Goal: Transaction & Acquisition: Purchase product/service

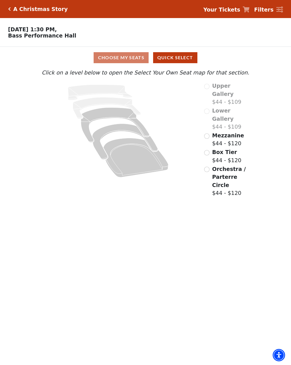
click at [117, 130] on icon "Box Tier - Seats Available: 21" at bounding box center [125, 142] width 66 height 36
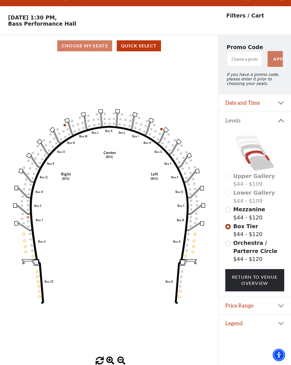
scroll to position [12, 0]
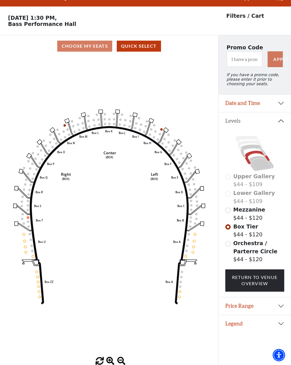
click at [253, 250] on span "Orchestra / Parterre Circle" at bounding box center [256, 247] width 44 height 14
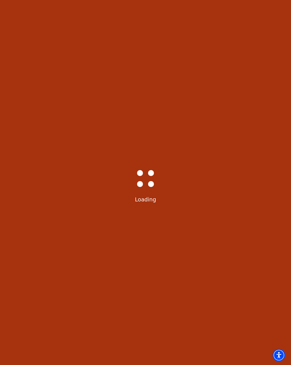
scroll to position [0, 0]
select select "6298"
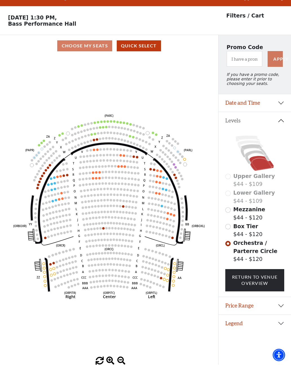
scroll to position [12, 0]
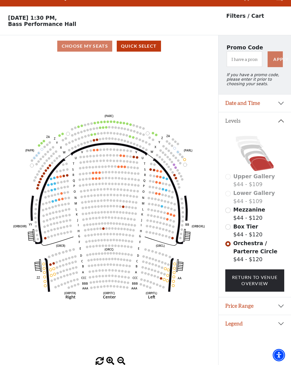
click at [273, 110] on button "Date and Time" at bounding box center [255, 104] width 73 height 18
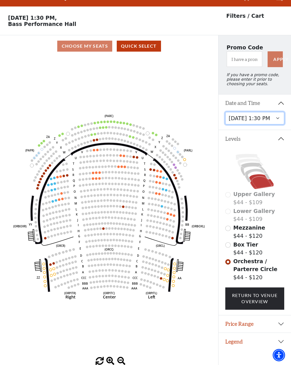
click at [277, 121] on select "Friday, December 5 at 8:00 PM Saturday, December 6 at 1:30 PM Saturday, Decembe…" at bounding box center [255, 118] width 59 height 13
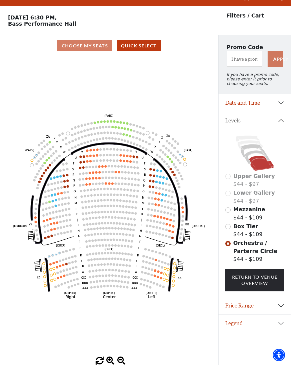
scroll to position [12, 0]
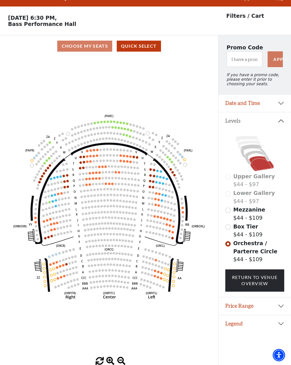
click at [283, 107] on button "Date and Time" at bounding box center [255, 104] width 73 height 18
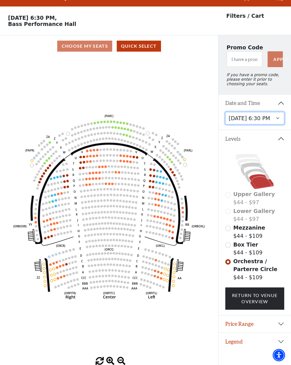
click at [274, 123] on select "Friday, December 5 at 8:00 PM Saturday, December 6 at 1:30 PM Saturday, Decembe…" at bounding box center [255, 118] width 59 height 13
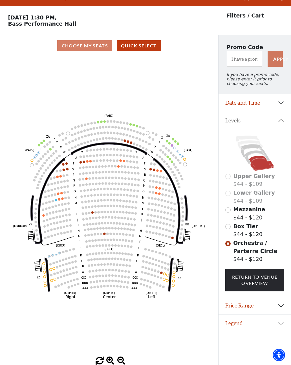
scroll to position [12, 0]
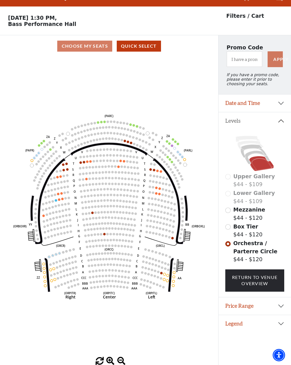
click at [277, 111] on button "Date and Time" at bounding box center [255, 104] width 73 height 18
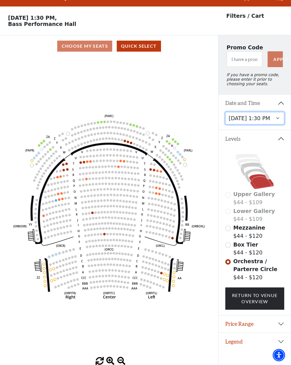
click at [278, 123] on select "Friday, December 5 at 8:00 PM Saturday, December 6 at 1:30 PM Saturday, Decembe…" at bounding box center [255, 118] width 59 height 13
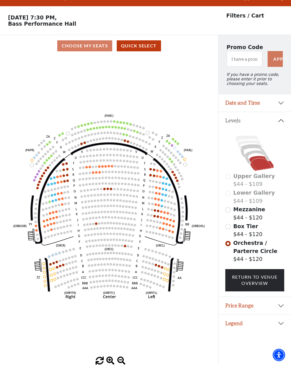
scroll to position [12, 0]
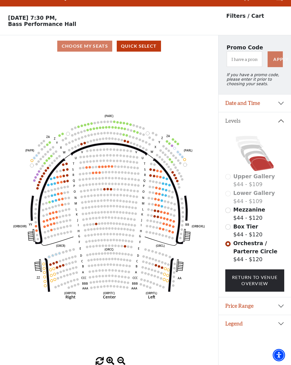
click at [284, 104] on button "Date and Time" at bounding box center [255, 104] width 73 height 18
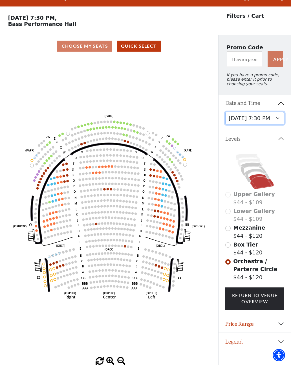
click at [281, 120] on select "Friday, December 5 at 8:00 PM Saturday, December 6 at 1:30 PM Saturday, Decembe…" at bounding box center [255, 118] width 59 height 13
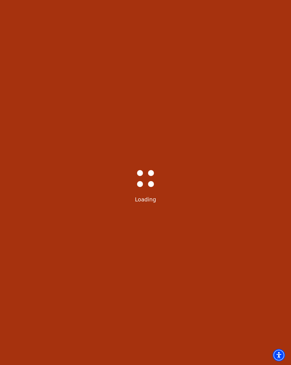
select select "6298"
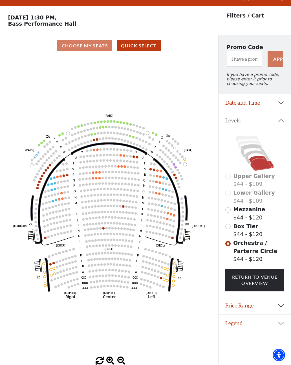
scroll to position [12, 0]
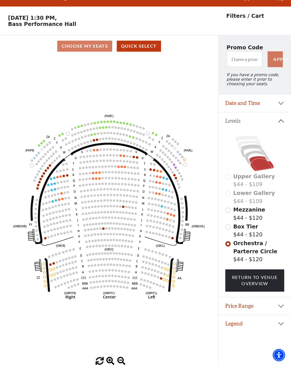
click at [279, 106] on button "Date and Time" at bounding box center [255, 104] width 73 height 18
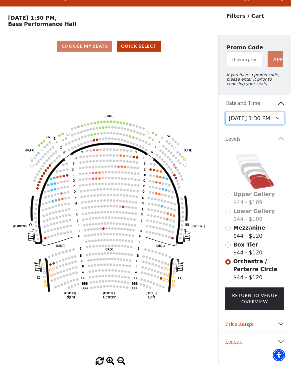
click at [281, 119] on select "Friday, December 5 at 8:00 PM Saturday, December 6 at 1:30 PM Saturday, Decembe…" at bounding box center [255, 118] width 59 height 13
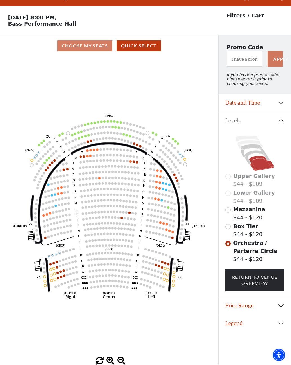
scroll to position [12, 0]
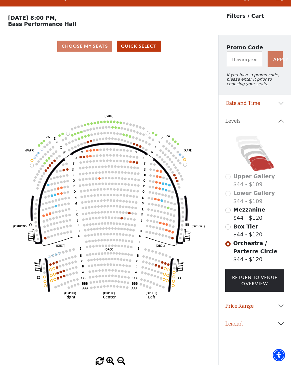
click at [282, 107] on button "Date and Time" at bounding box center [255, 104] width 73 height 18
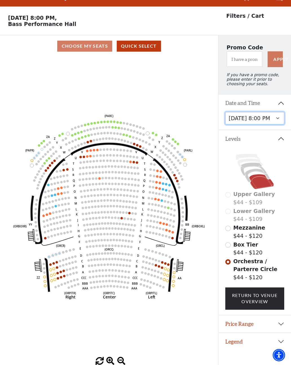
click at [283, 123] on select "Friday, December 5 at 8:00 PM Saturday, December 6 at 1:30 PM Saturday, Decembe…" at bounding box center [255, 118] width 59 height 13
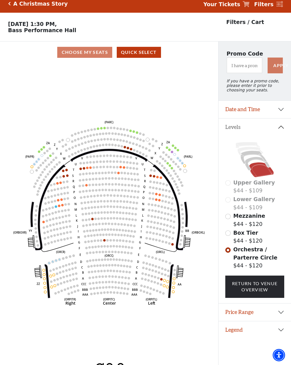
scroll to position [12, 0]
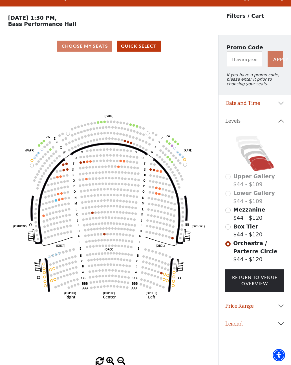
click at [279, 108] on button "Date and Time" at bounding box center [255, 104] width 73 height 18
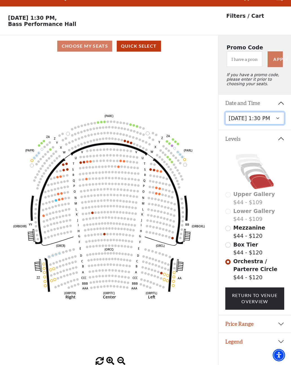
click at [280, 125] on select "Friday, December 5 at 8:00 PM Saturday, December 6 at 1:30 PM Saturday, Decembe…" at bounding box center [255, 118] width 59 height 13
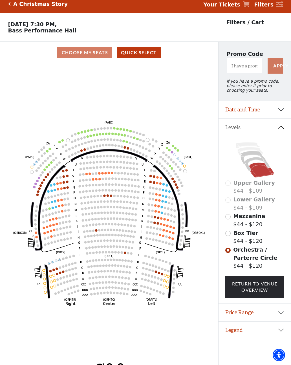
scroll to position [12, 0]
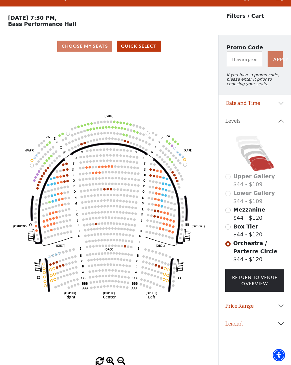
click at [275, 109] on button "Date and Time" at bounding box center [255, 104] width 73 height 18
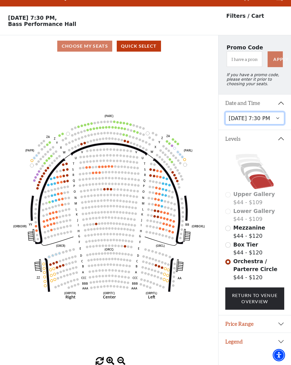
click at [280, 125] on select "Friday, December 5 at 8:00 PM Saturday, December 6 at 1:30 PM Saturday, Decembe…" at bounding box center [255, 118] width 59 height 13
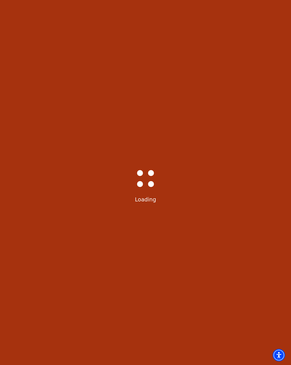
select select "6298"
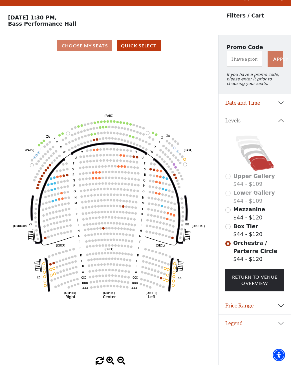
scroll to position [12, 0]
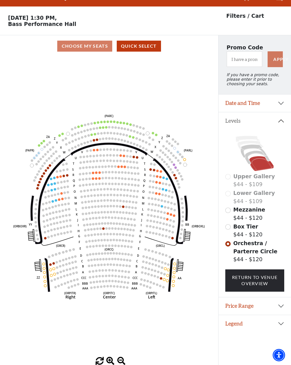
click at [272, 110] on button "Date and Time" at bounding box center [255, 104] width 73 height 18
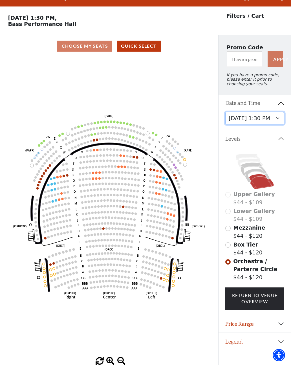
click at [273, 125] on select "Friday, December 5 at 8:00 PM Saturday, December 6 at 1:30 PM Saturday, Decembe…" at bounding box center [255, 118] width 59 height 13
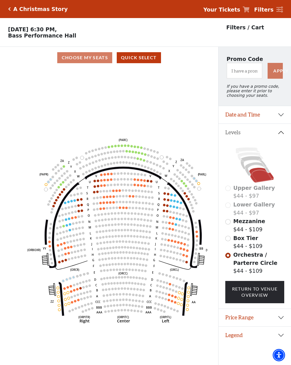
click at [227, 121] on button "Date and Time" at bounding box center [255, 115] width 73 height 18
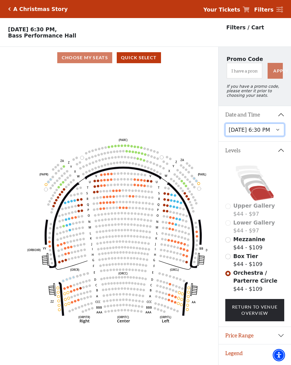
click at [230, 135] on select "Friday, December 5 at 8:00 PM Saturday, December 6 at 1:30 PM Saturday, Decembe…" at bounding box center [255, 130] width 59 height 13
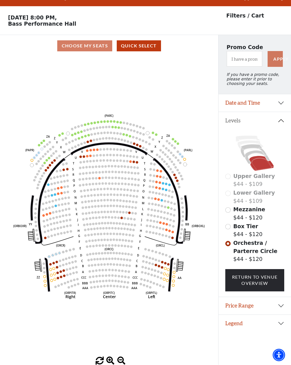
scroll to position [12, 0]
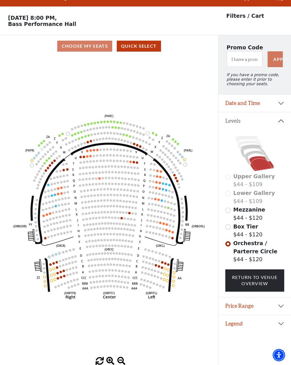
click at [243, 155] on icon at bounding box center [254, 151] width 26 height 13
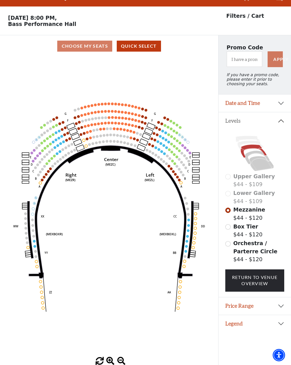
click at [251, 156] on icon at bounding box center [257, 158] width 25 height 14
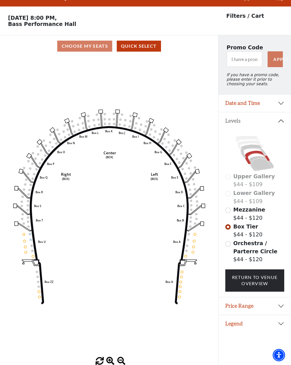
click at [260, 167] on icon at bounding box center [262, 163] width 25 height 15
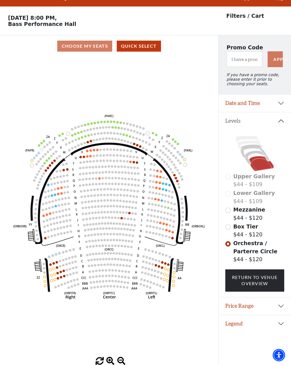
click at [275, 108] on button "Date and Time" at bounding box center [255, 104] width 73 height 18
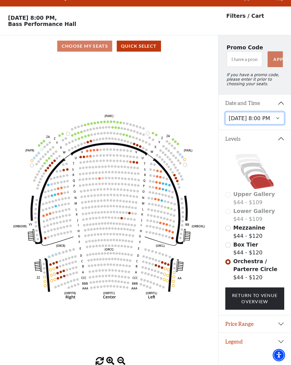
click at [278, 122] on select "Friday, December 5 at 8:00 PM Saturday, December 6 at 1:30 PM Saturday, Decembe…" at bounding box center [255, 118] width 59 height 13
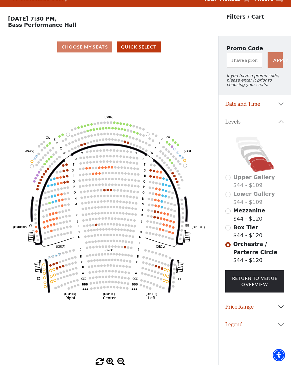
scroll to position [12, 0]
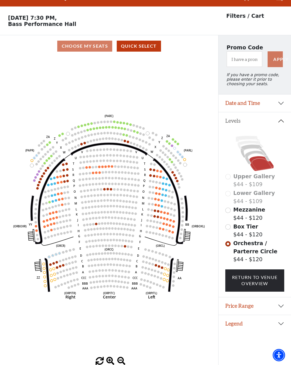
click at [249, 228] on span "Box Tier" at bounding box center [246, 227] width 25 height 6
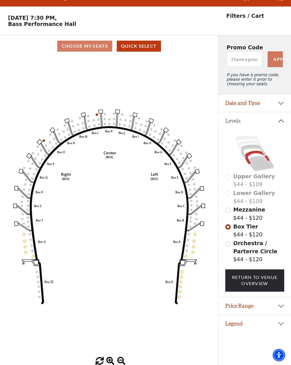
click at [282, 104] on button "Date and Time" at bounding box center [255, 104] width 73 height 18
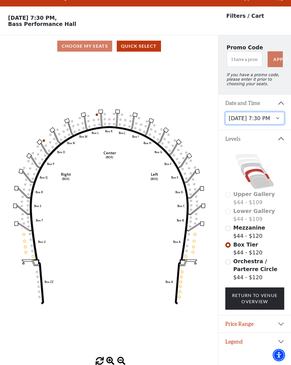
click at [277, 123] on select "Friday, December 5 at 8:00 PM Saturday, December 6 at 1:30 PM Saturday, Decembe…" at bounding box center [255, 118] width 59 height 13
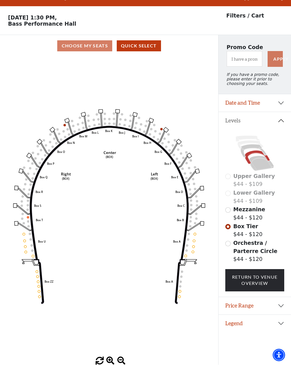
scroll to position [12, 0]
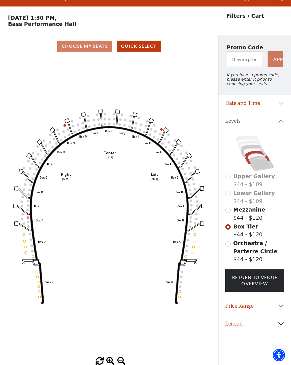
click at [246, 244] on span "Orchestra / Parterre Circle" at bounding box center [256, 247] width 44 height 14
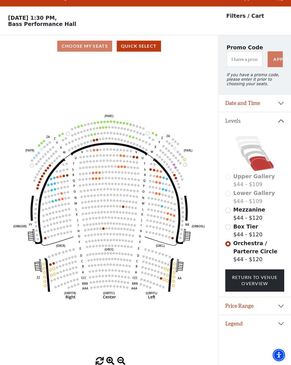
click at [271, 104] on button "Date and Time" at bounding box center [255, 104] width 73 height 18
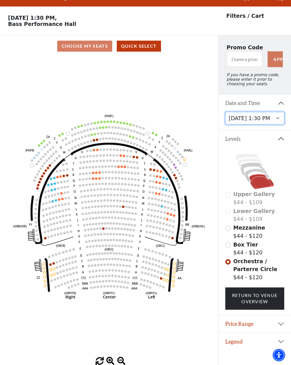
click at [278, 122] on select "Friday, December 5 at 8:00 PM Saturday, December 6 at 1:30 PM Saturday, Decembe…" at bounding box center [255, 118] width 59 height 13
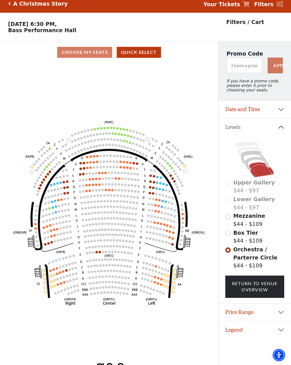
scroll to position [12, 0]
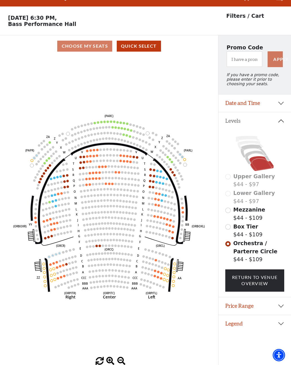
click at [98, 246] on circle at bounding box center [96, 246] width 3 height 3
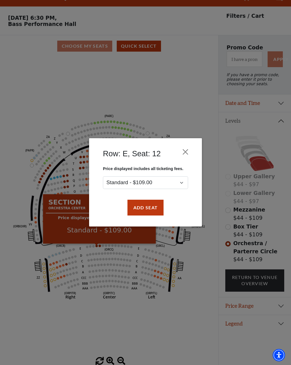
click at [141, 206] on button "Add Seat" at bounding box center [146, 208] width 36 height 16
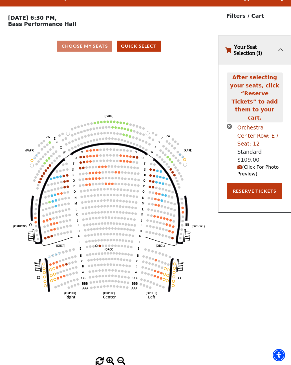
click at [100, 246] on circle at bounding box center [100, 246] width 3 height 3
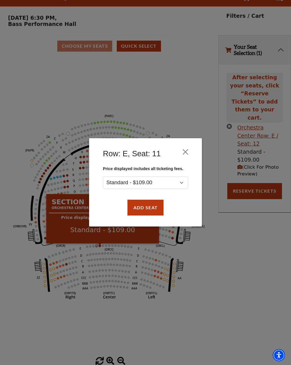
click at [135, 205] on button "Add Seat" at bounding box center [146, 208] width 36 height 16
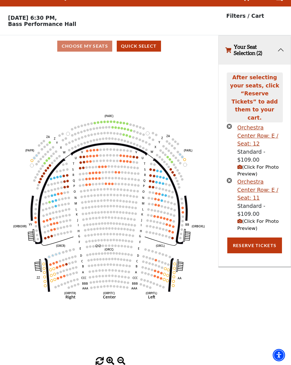
click at [242, 238] on button "Reserve Tickets" at bounding box center [255, 246] width 55 height 16
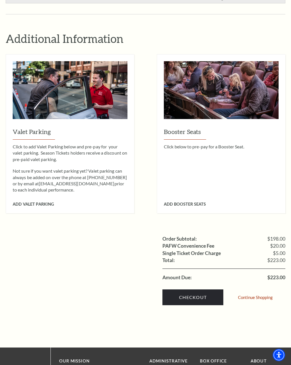
scroll to position [356, 0]
click at [197, 290] on link "Checkout" at bounding box center [193, 298] width 61 height 16
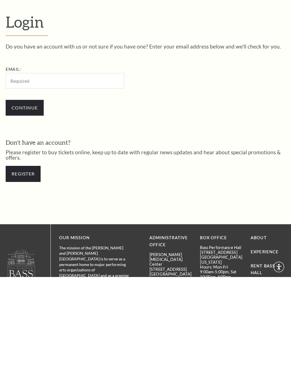
scroll to position [55, 0]
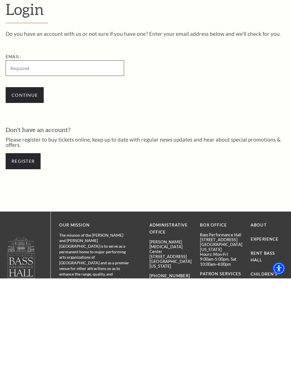
type input "[EMAIL_ADDRESS][DOMAIN_NAME]"
click at [25, 174] on input "Continue" at bounding box center [25, 182] width 38 height 16
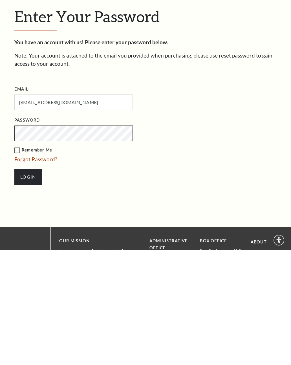
scroll to position [32, 0]
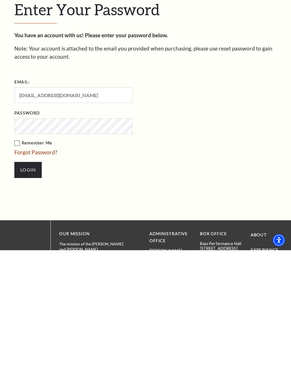
click at [21, 255] on label "Remember Me" at bounding box center [101, 258] width 175 height 7
click at [0, 0] on input "Remember Me" at bounding box center [0, 0] width 0 height 0
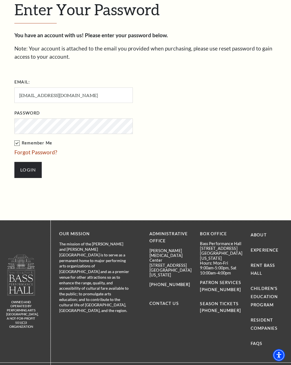
click at [29, 166] on input "Login" at bounding box center [27, 170] width 27 height 16
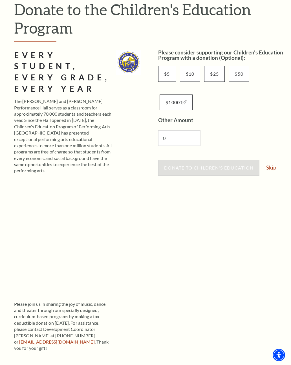
click at [273, 168] on link "Skip" at bounding box center [272, 167] width 10 height 5
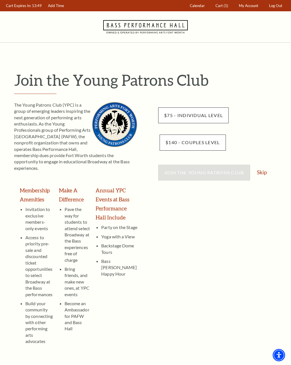
click at [267, 172] on link "Skip" at bounding box center [262, 172] width 10 height 5
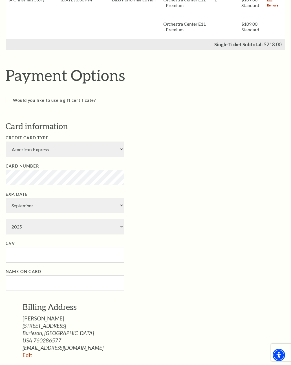
scroll to position [200, 0]
click at [114, 147] on select "American Express Visa Master Card Discover" at bounding box center [65, 149] width 119 height 16
select select "24"
click at [121, 198] on select "January February March April May June July August September October November De…" at bounding box center [65, 206] width 119 height 16
select select "8"
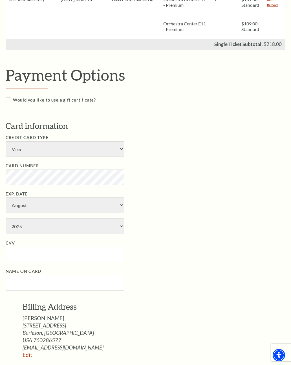
click at [123, 219] on select "2025 2026 2027 2028 2029 2030 2031 2032 2033 2034" at bounding box center [65, 227] width 119 height 16
click at [124, 219] on select "2025 2026 2027 2028 2029 2030 2031 2032 2033 2034" at bounding box center [65, 227] width 119 height 16
select select "2029"
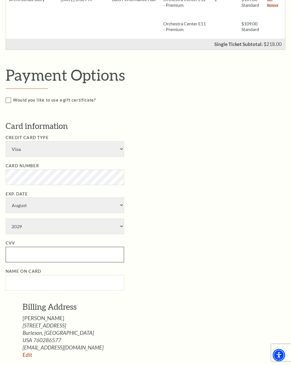
click at [48, 247] on input "CVV" at bounding box center [65, 255] width 119 height 16
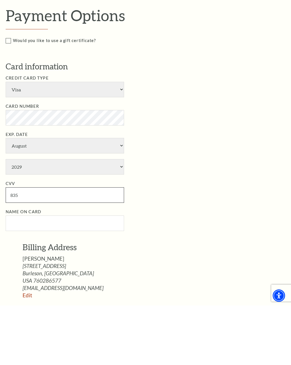
type input "835"
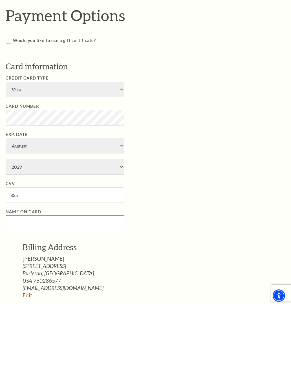
click at [68, 275] on input "Name on Card" at bounding box center [65, 283] width 119 height 16
click at [24, 275] on input "Sandr Campbell" at bounding box center [65, 283] width 119 height 16
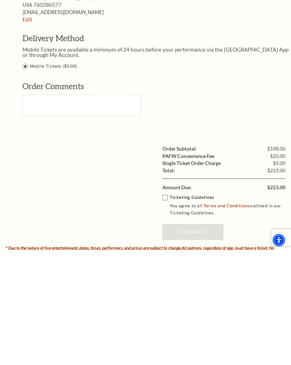
scroll to position [423, 0]
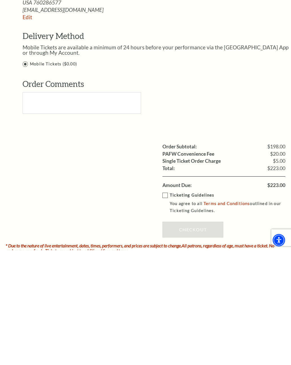
type input "Sandra Campbell"
click at [167, 307] on label "Ticketing Guidelines You agree to all Terms and Conditions outlined in our Tick…" at bounding box center [228, 318] width 131 height 23
click at [0, 0] on input "Ticketing Guidelines You agree to all Terms and Conditions outlined in our Tick…" at bounding box center [0, 0] width 0 height 0
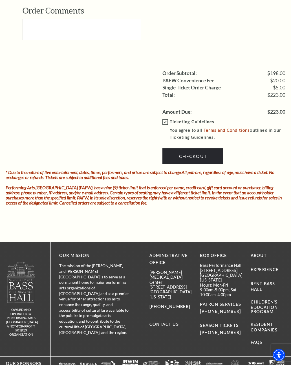
click at [198, 149] on link "Checkout" at bounding box center [193, 157] width 61 height 16
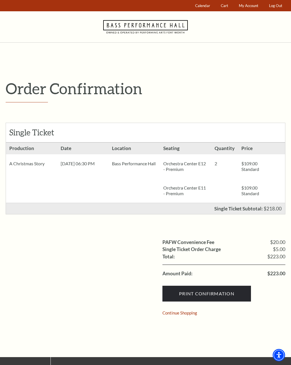
click at [214, 295] on input "Print Confirmation" at bounding box center [207, 294] width 89 height 16
click at [212, 293] on input "Print Confirmation" at bounding box center [207, 294] width 89 height 16
click at [211, 294] on input "Print Confirmation" at bounding box center [207, 294] width 89 height 16
